Goal: Use online tool/utility: Utilize a website feature to perform a specific function

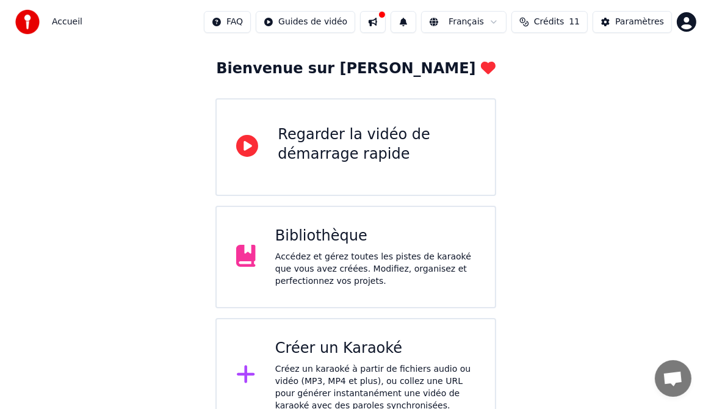
scroll to position [81, 0]
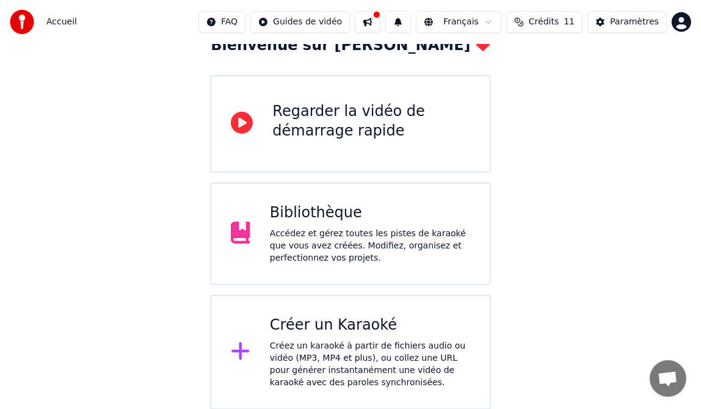
click at [310, 343] on div "Créez un karaoké à partir de fichiers audio ou vidéo (MP3, MP4 et plus), ou col…" at bounding box center [370, 364] width 200 height 49
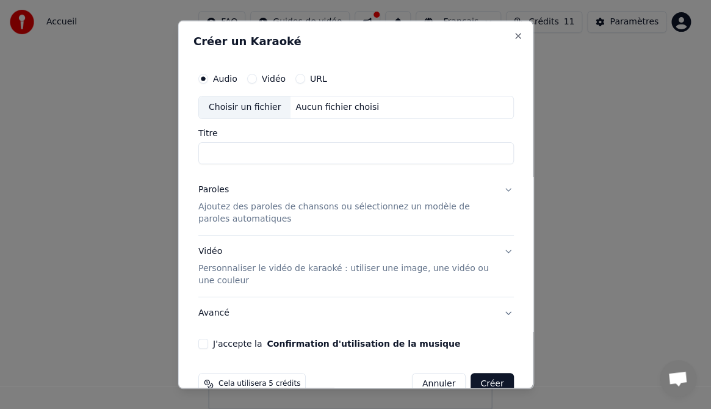
click at [243, 110] on div "Choisir un fichier" at bounding box center [244, 107] width 92 height 22
type input "**********"
click at [499, 189] on button "Paroles Ajoutez des paroles de chansons ou sélectionnez un modèle de paroles au…" at bounding box center [355, 203] width 315 height 61
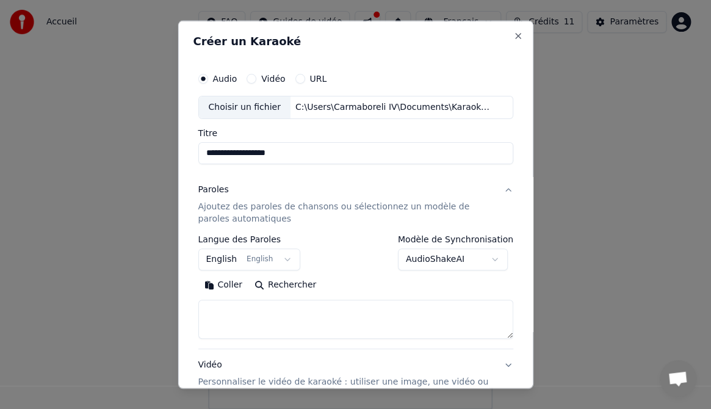
click at [497, 187] on button "Paroles Ajoutez des paroles de chansons ou sélectionnez un modèle de paroles au…" at bounding box center [355, 203] width 315 height 61
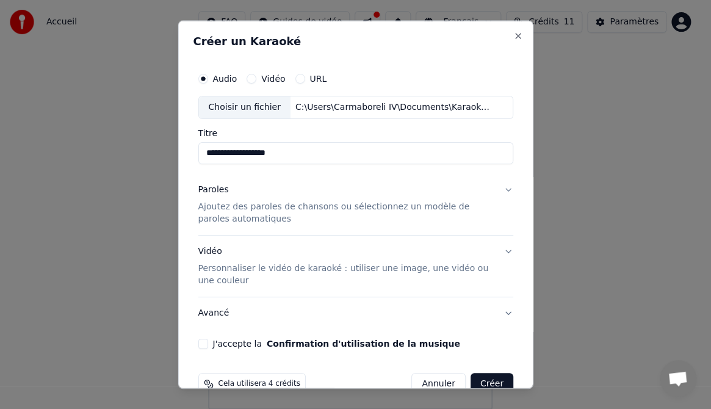
click at [497, 187] on button "Paroles Ajoutez des paroles de chansons ou sélectionnez un modèle de paroles au…" at bounding box center [355, 203] width 315 height 61
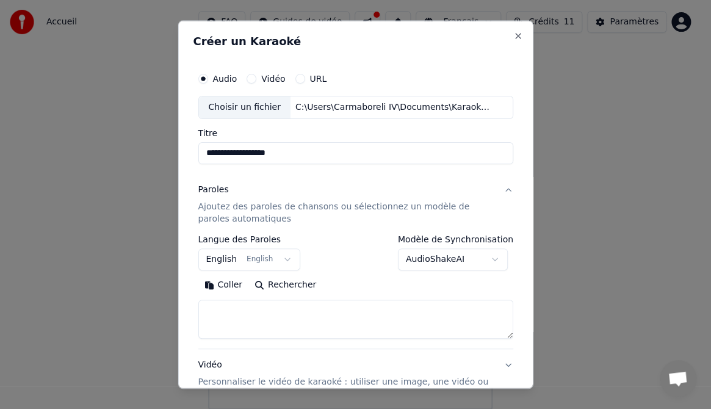
click at [280, 258] on button "English English" at bounding box center [249, 259] width 103 height 22
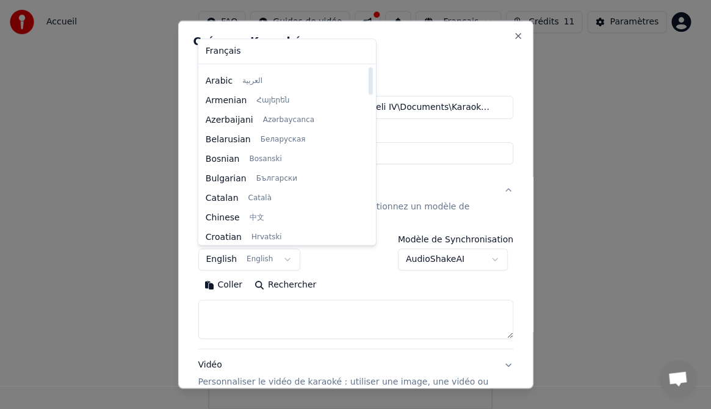
scroll to position [0, 0]
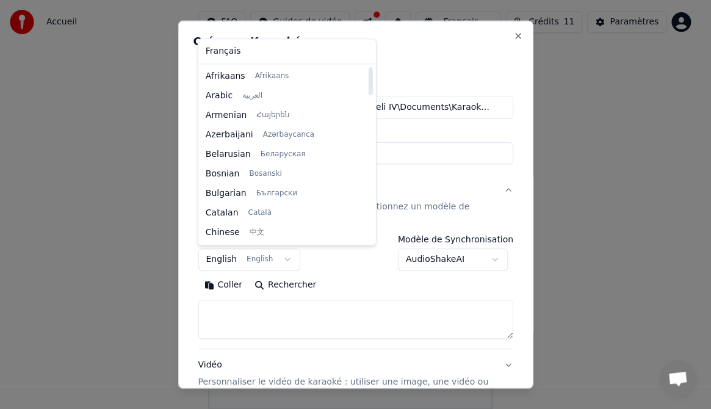
select select "**"
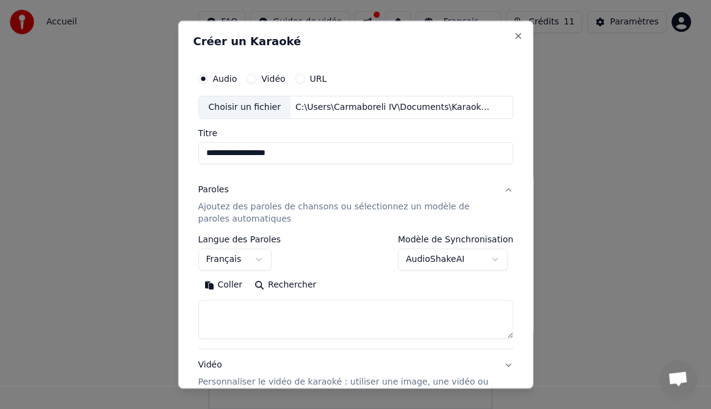
click at [489, 256] on body "**********" at bounding box center [350, 164] width 701 height 491
click at [221, 283] on button "Coller" at bounding box center [223, 285] width 51 height 20
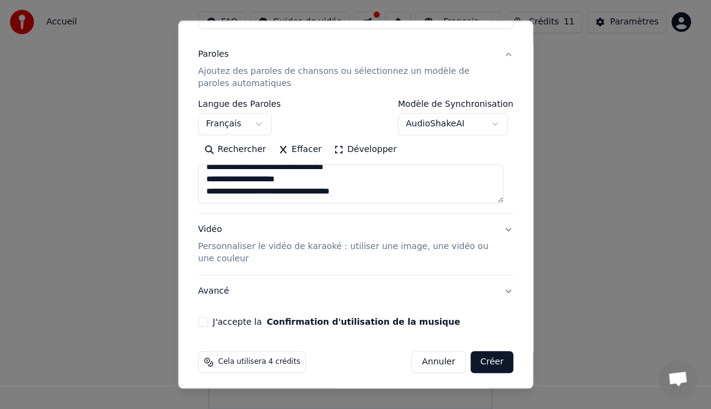
scroll to position [139, 0]
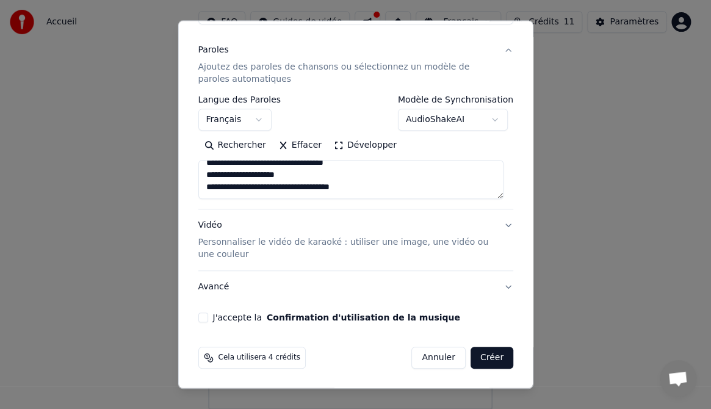
click at [498, 224] on button "Vidéo Personnaliser le vidéo de karaoké : utiliser une image, une vidéo ou une …" at bounding box center [355, 239] width 315 height 61
type textarea "**********"
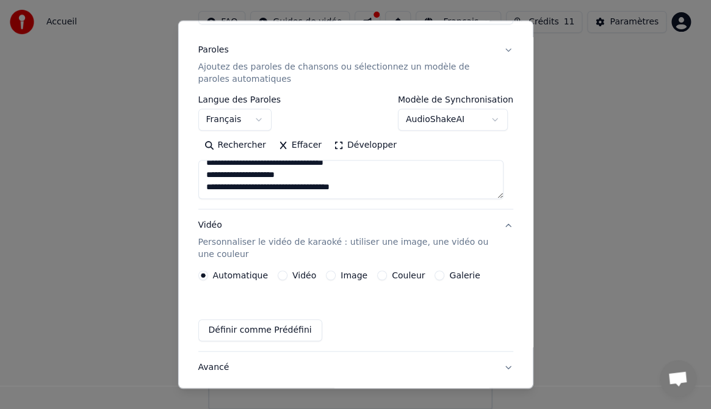
scroll to position [106, 0]
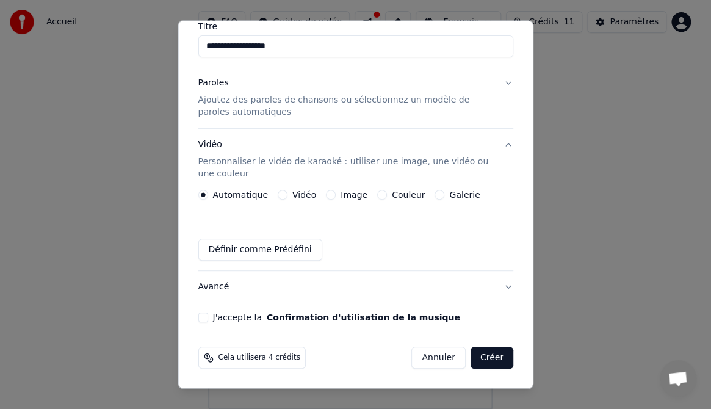
click at [326, 192] on button "Image" at bounding box center [331, 195] width 10 height 10
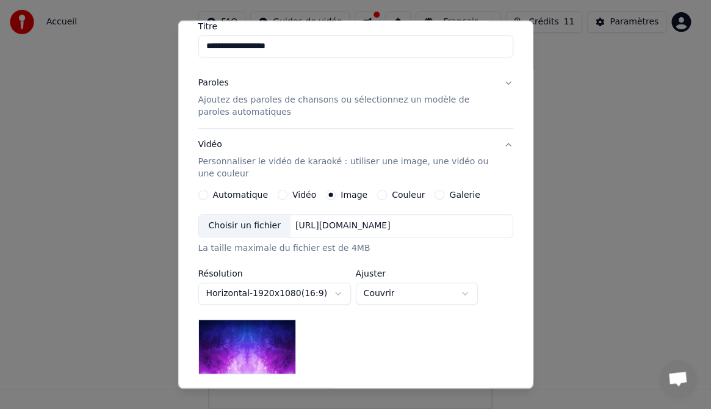
scroll to position [110, 0]
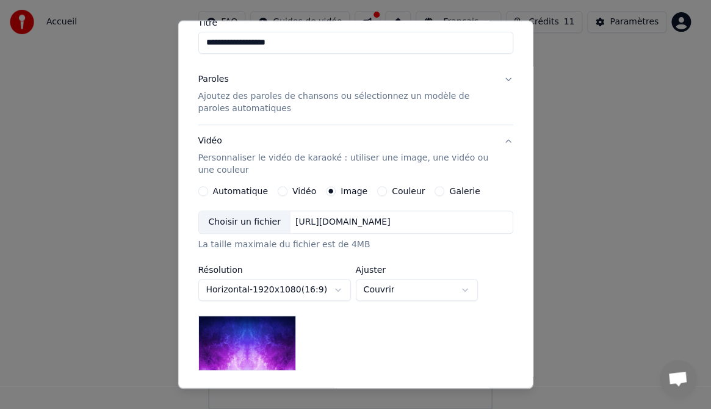
click at [256, 222] on div "Choisir un fichier" at bounding box center [244, 222] width 92 height 22
click at [241, 219] on div "Choisir un fichier" at bounding box center [244, 222] width 92 height 22
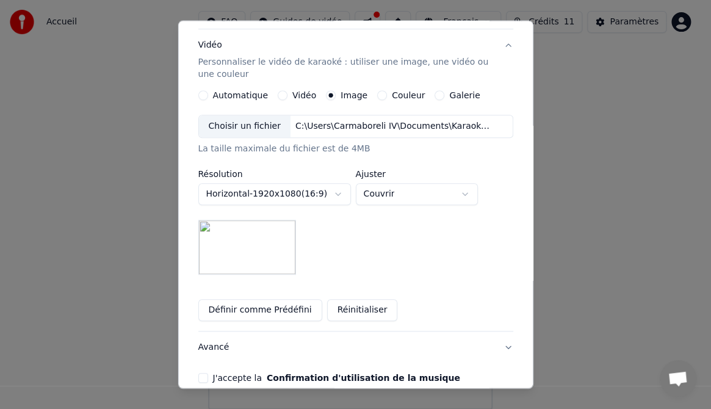
scroll to position [212, 0]
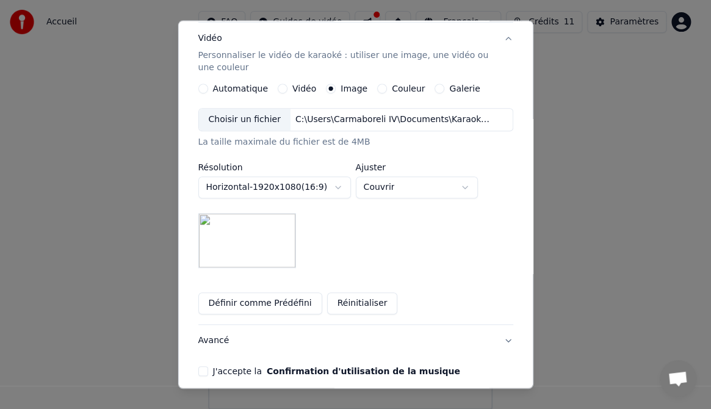
click at [463, 186] on button "Couvrir" at bounding box center [416, 187] width 122 height 22
click at [466, 185] on body "**********" at bounding box center [350, 164] width 701 height 491
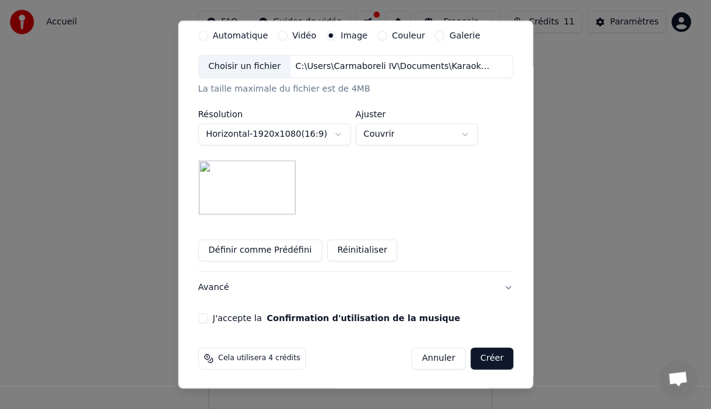
click at [229, 247] on button "Définir comme Prédéfini" at bounding box center [260, 250] width 124 height 22
click at [201, 314] on button "J'accepte la Confirmation d'utilisation de la musique" at bounding box center [203, 318] width 10 height 10
click at [482, 355] on button "Créer" at bounding box center [491, 358] width 43 height 22
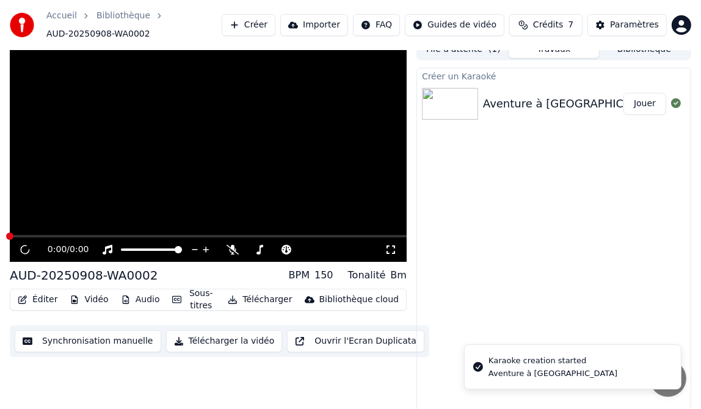
scroll to position [18, 0]
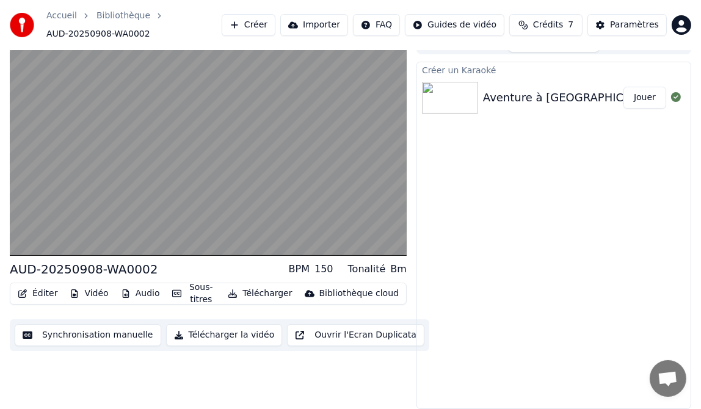
click at [640, 97] on button "Jouer" at bounding box center [644, 98] width 43 height 22
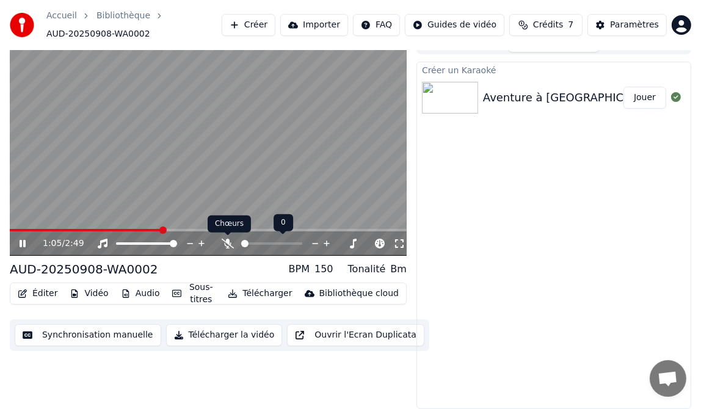
click at [232, 242] on icon at bounding box center [228, 244] width 12 height 10
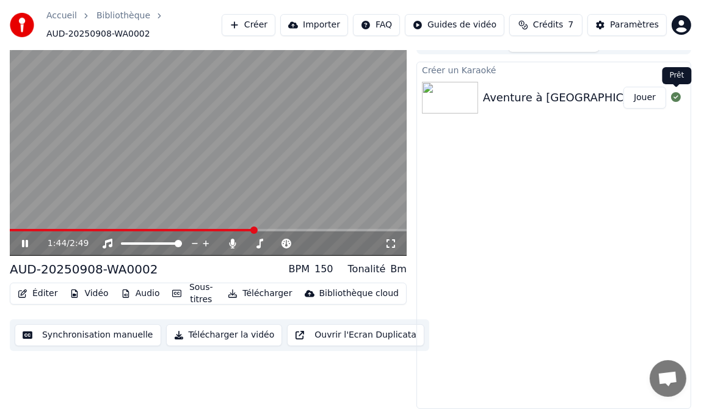
click at [674, 96] on icon at bounding box center [676, 97] width 10 height 10
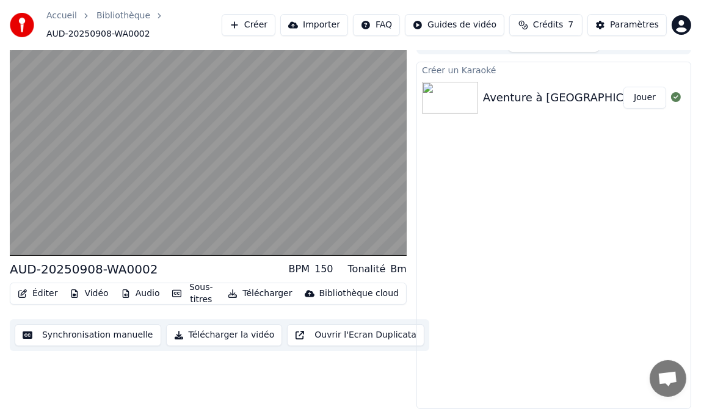
click at [88, 292] on button "Vidéo" at bounding box center [89, 293] width 48 height 17
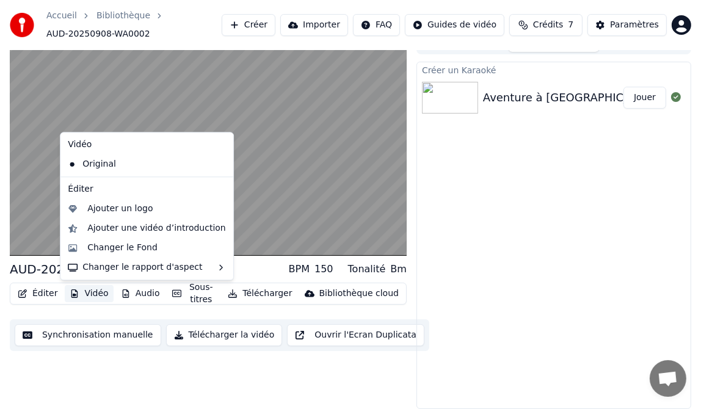
drag, startPoint x: 548, startPoint y: 223, endPoint x: 142, endPoint y: 292, distance: 411.6
click at [549, 223] on div "Créer un Karaoké Aventure à Nieuport Jouer" at bounding box center [553, 236] width 275 height 348
click at [75, 359] on div "AUD-20250908-WA0002 BPM 150 Tonalité Bm Éditer Vidéo Audio Sous-titres Téléchar…" at bounding box center [208, 220] width 397 height 377
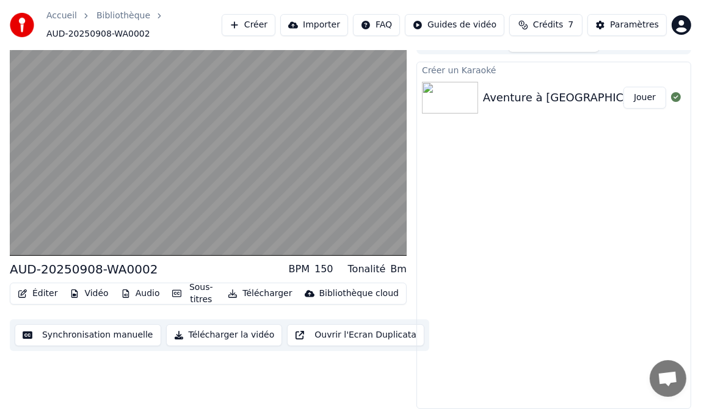
click at [135, 292] on button "Audio" at bounding box center [140, 293] width 49 height 17
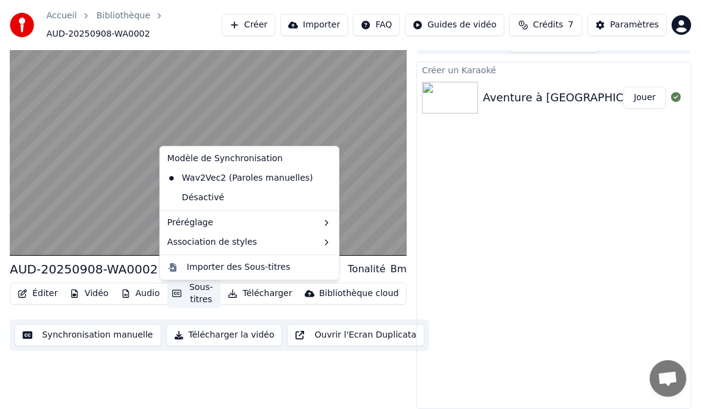
click at [193, 292] on button "Sous-titres" at bounding box center [194, 293] width 54 height 29
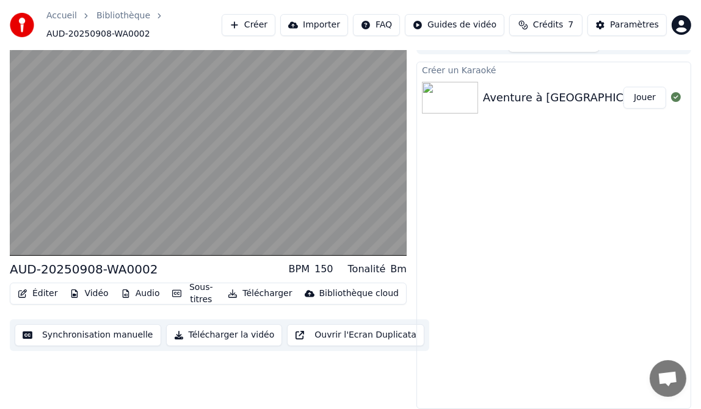
click at [193, 292] on button "Sous-titres" at bounding box center [194, 293] width 54 height 29
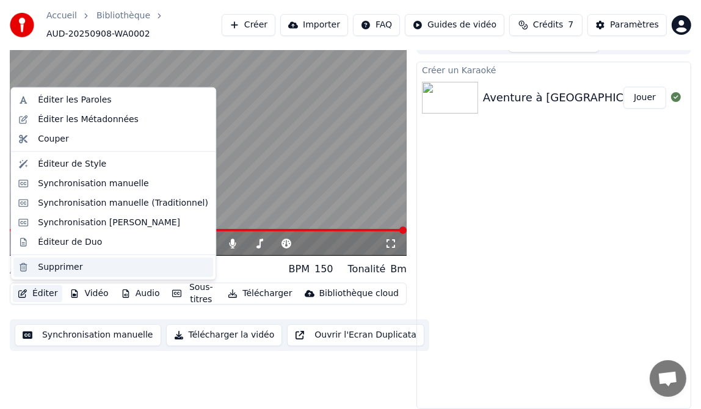
click at [49, 266] on div "Supprimer" at bounding box center [60, 267] width 45 height 12
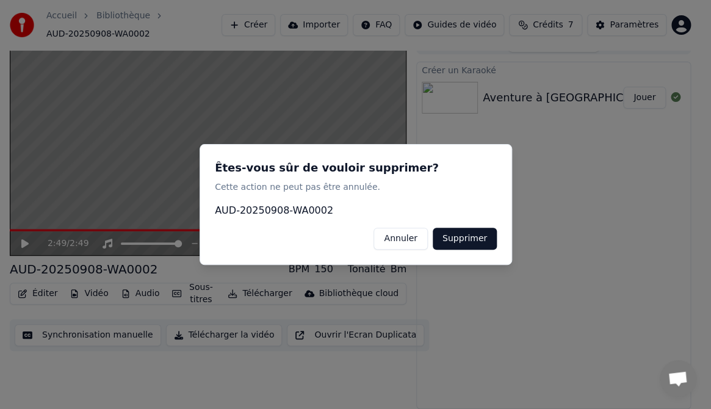
click at [407, 238] on button "Annuler" at bounding box center [400, 239] width 54 height 22
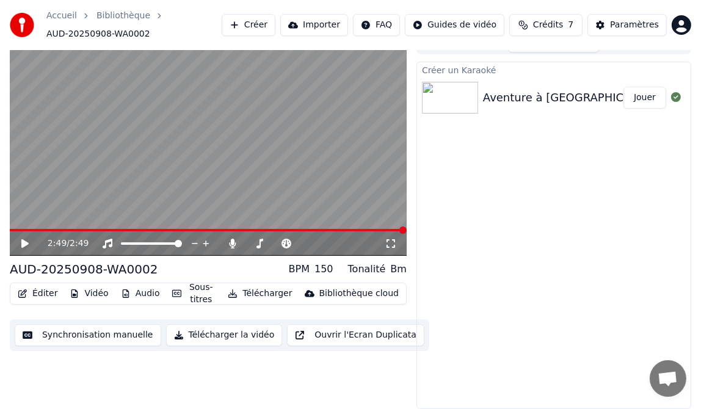
click at [539, 96] on div "Aventure à [GEOGRAPHIC_DATA]" at bounding box center [572, 97] width 179 height 17
click at [256, 292] on button "Télécharger" at bounding box center [260, 293] width 74 height 17
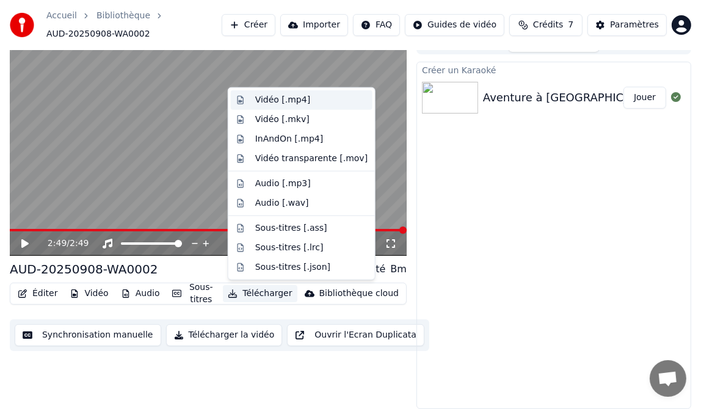
click at [263, 101] on div "Vidéo [.mp4]" at bounding box center [282, 100] width 55 height 12
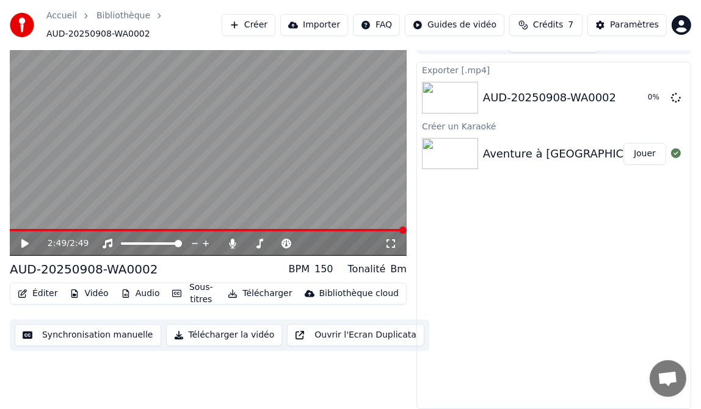
click at [23, 242] on icon at bounding box center [24, 243] width 7 height 9
click at [23, 229] on span at bounding box center [55, 230] width 91 height 2
click at [23, 242] on icon at bounding box center [25, 243] width 6 height 7
click at [644, 152] on button "Jouer" at bounding box center [644, 154] width 43 height 22
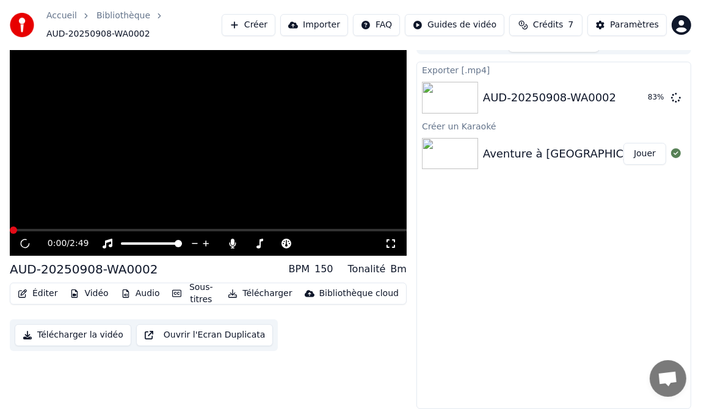
click at [524, 156] on div "Aventure à [GEOGRAPHIC_DATA]" at bounding box center [572, 153] width 179 height 17
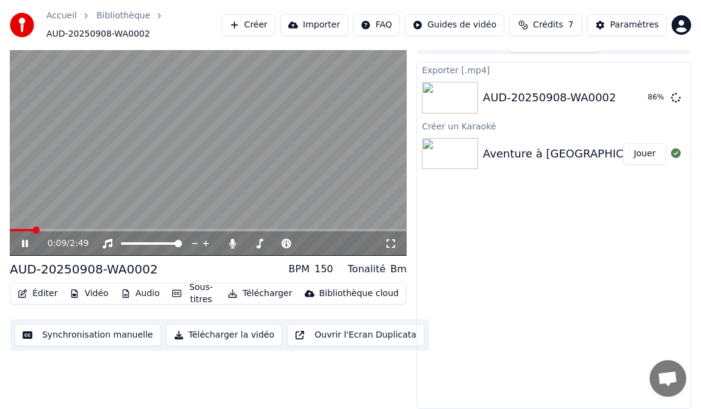
click at [23, 242] on icon at bounding box center [25, 243] width 6 height 7
click at [643, 96] on button "Afficher" at bounding box center [639, 98] width 54 height 22
click at [630, 98] on button "Afficher" at bounding box center [639, 98] width 54 height 22
